Goal: Information Seeking & Learning: Learn about a topic

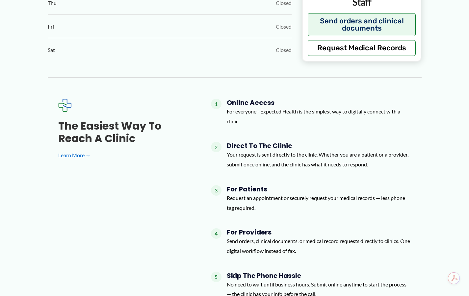
scroll to position [495, 0]
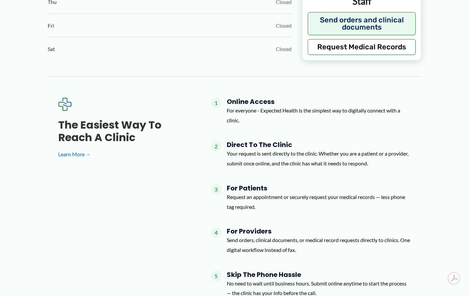
click at [121, 130] on h3 "The Easiest Way to Reach a Clinic" at bounding box center [124, 131] width 132 height 25
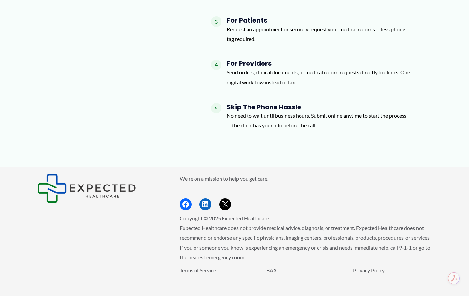
scroll to position [663, 0]
click at [101, 177] on img "Footer Widget 1" at bounding box center [86, 187] width 99 height 29
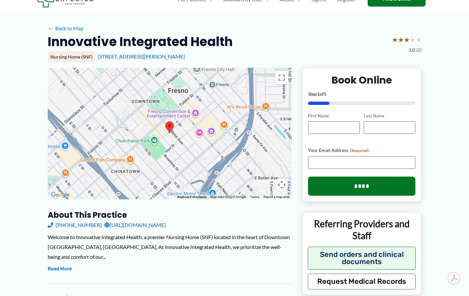
scroll to position [0, 0]
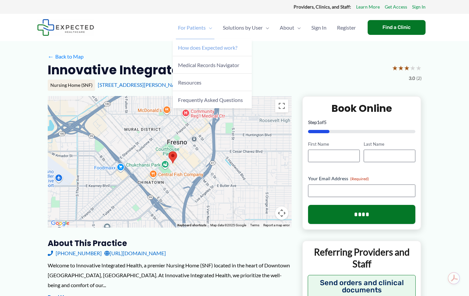
click at [214, 47] on span "How does Expected work?" at bounding box center [207, 47] width 59 height 6
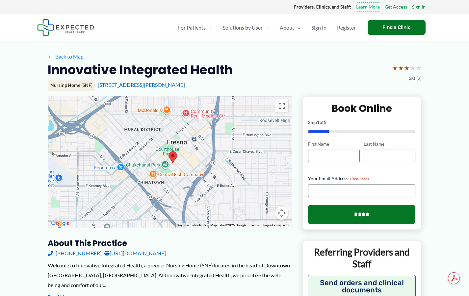
drag, startPoint x: 372, startPoint y: 7, endPoint x: 372, endPoint y: 260, distance: 252.5
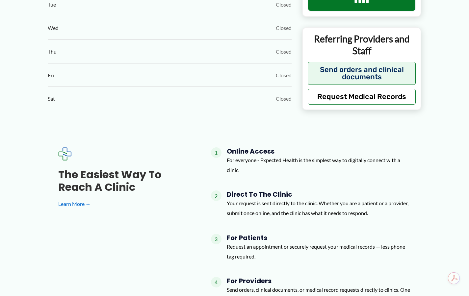
scroll to position [448, 0]
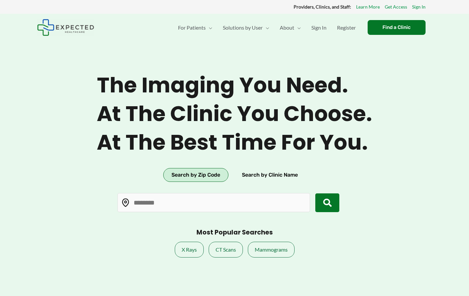
type input "*****"
